Goal: Answer question/provide support: Share knowledge or assist other users

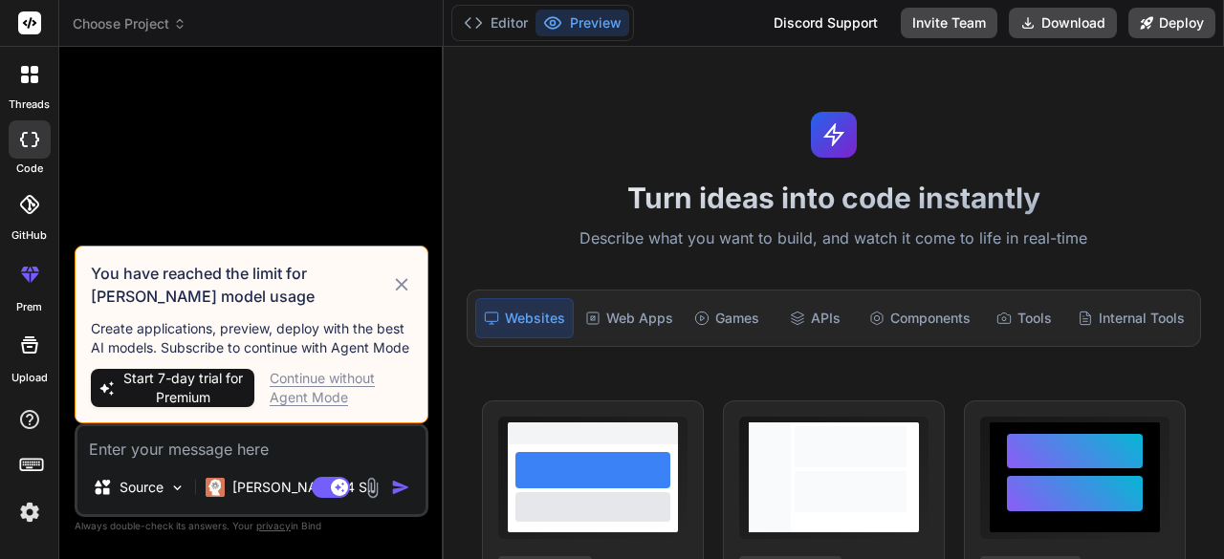
click at [23, 85] on div at bounding box center [30, 74] width 40 height 40
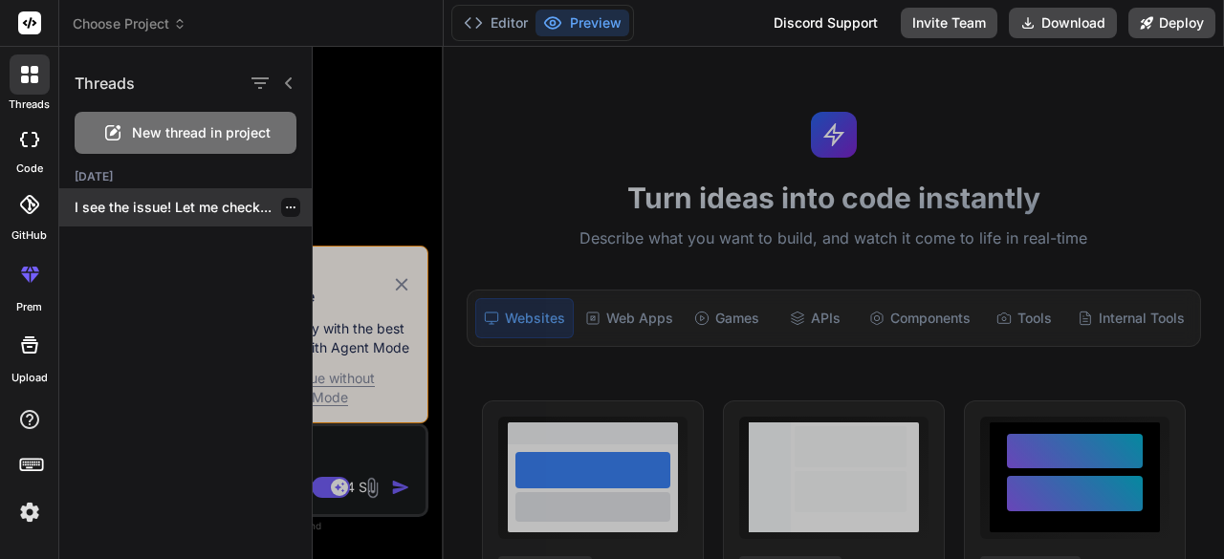
click at [185, 200] on p "I see the issue! Let me check..." at bounding box center [193, 207] width 237 height 19
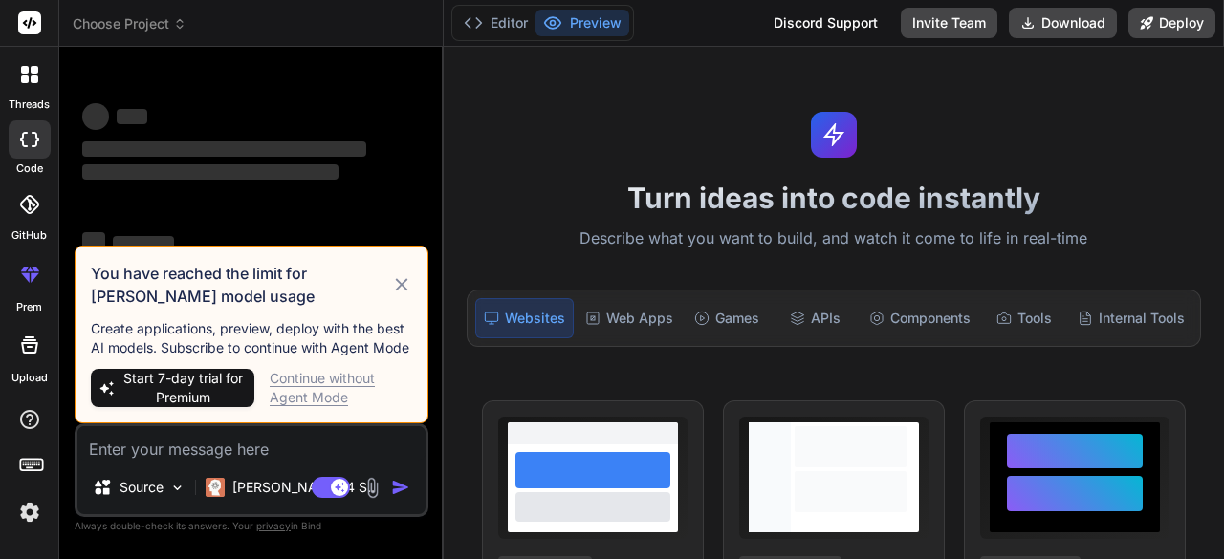
click at [404, 287] on icon at bounding box center [401, 284] width 21 height 23
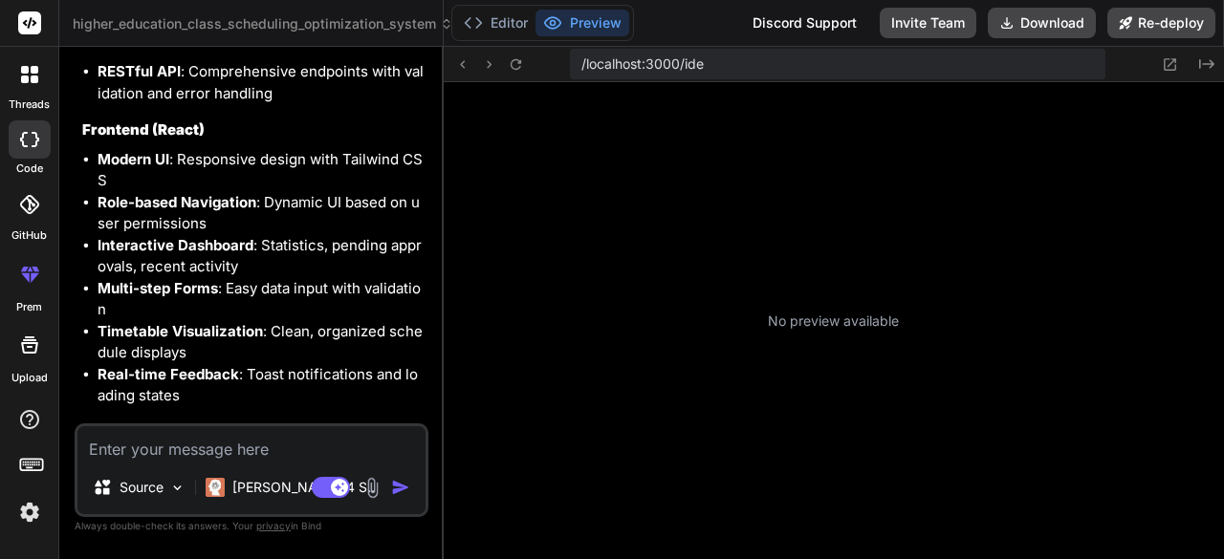
scroll to position [338, 0]
type textarea "x"
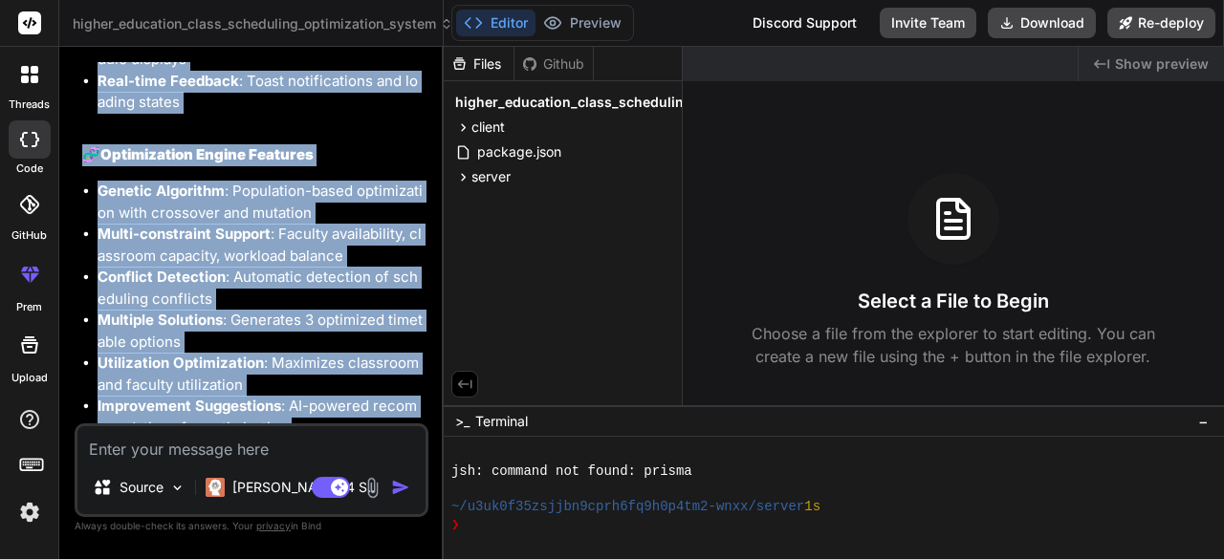
scroll to position [4746, 0]
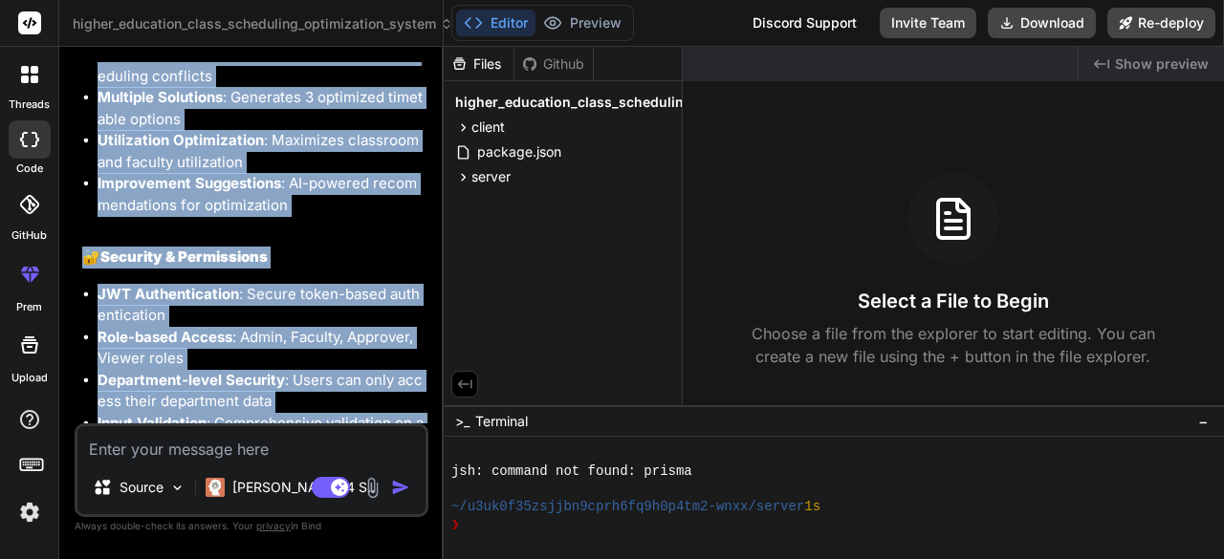
drag, startPoint x: 83, startPoint y: 171, endPoint x: 269, endPoint y: 357, distance: 262.3
copy div "🏗️ Loremipsumdo Sitamet : Cons.ad + Elitsed + DoeiusmODT + Incidi UTL Etdolore …"
